Goal: Task Accomplishment & Management: Manage account settings

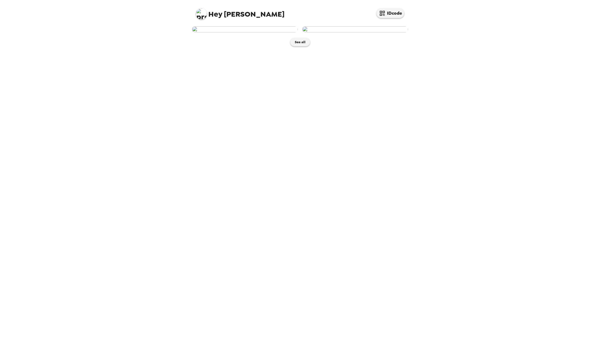
click at [261, 32] on img at bounding box center [245, 29] width 106 height 6
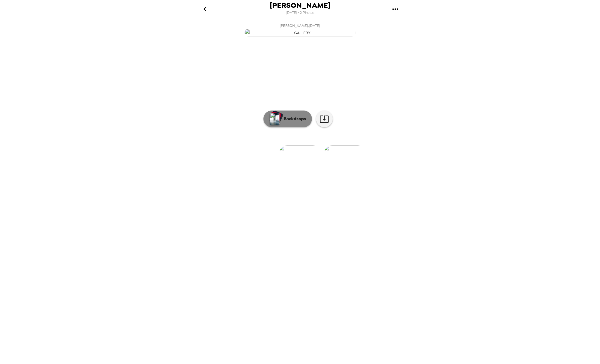
click at [272, 125] on img "button" at bounding box center [275, 119] width 10 height 12
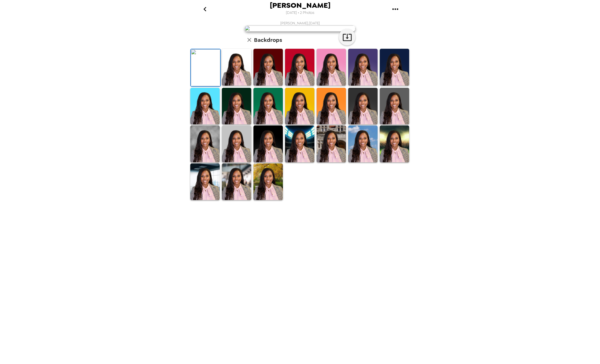
click at [275, 200] on img at bounding box center [267, 181] width 29 height 37
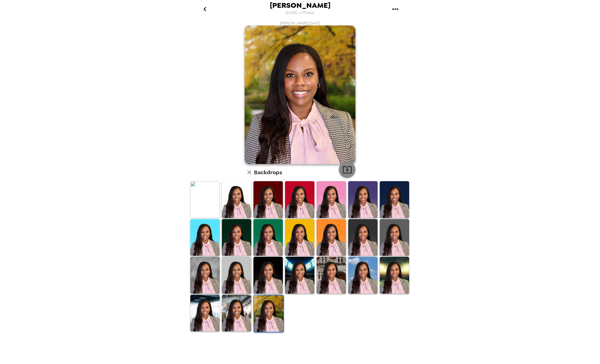
click at [347, 165] on icon "button" at bounding box center [347, 170] width 10 height 10
click at [471, 308] on div "[PERSON_NAME] [DATE] • 2 Photos [PERSON_NAME] , [DATE] Backdrops" at bounding box center [300, 182] width 600 height 364
click at [486, 350] on div "[PERSON_NAME] [DATE] • 2 Photos [PERSON_NAME] , [DATE] Backdrops" at bounding box center [300, 182] width 600 height 364
